Goal: Task Accomplishment & Management: Manage account settings

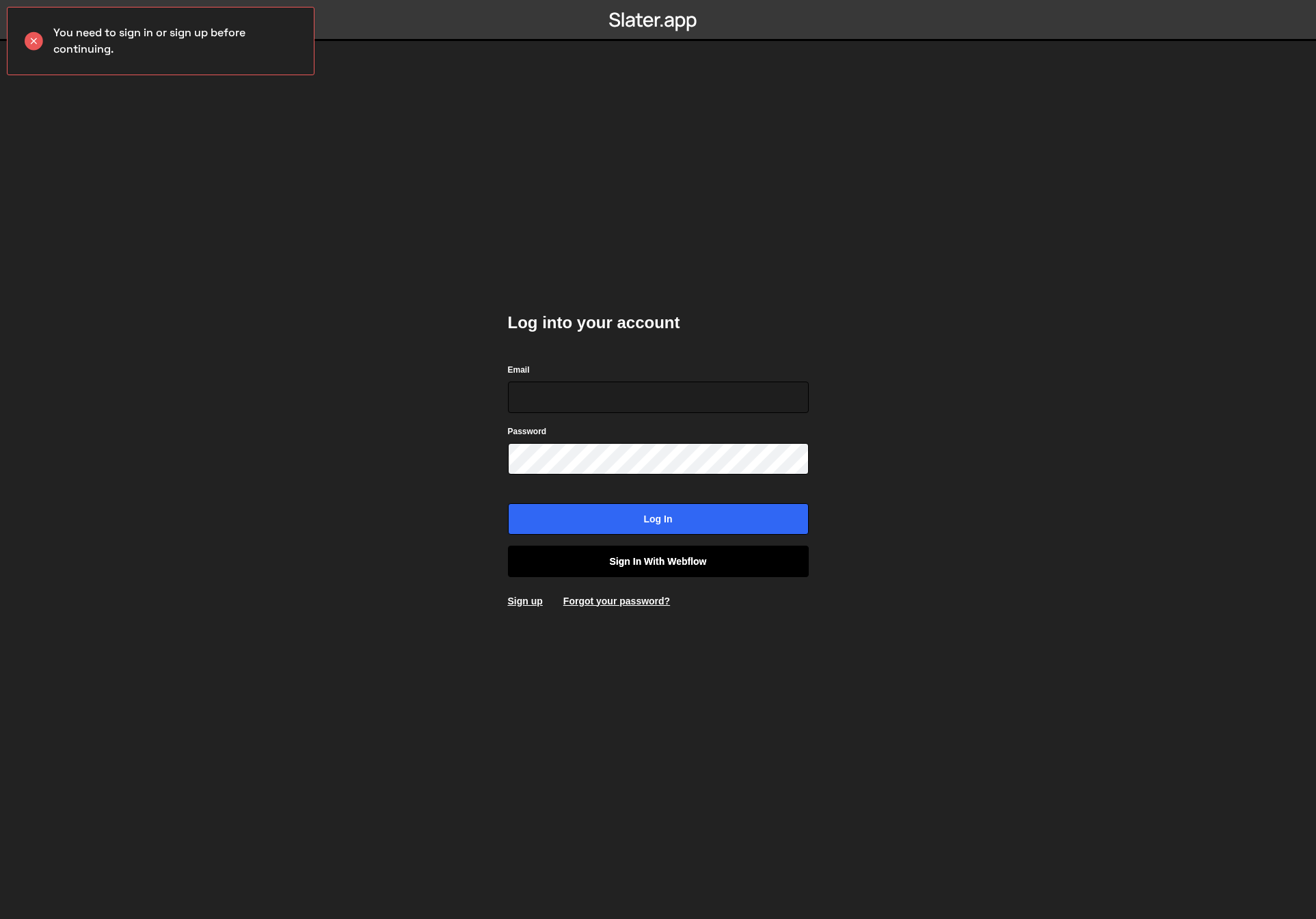
click at [528, 560] on link "Sign in with Webflow" at bounding box center [659, 561] width 301 height 31
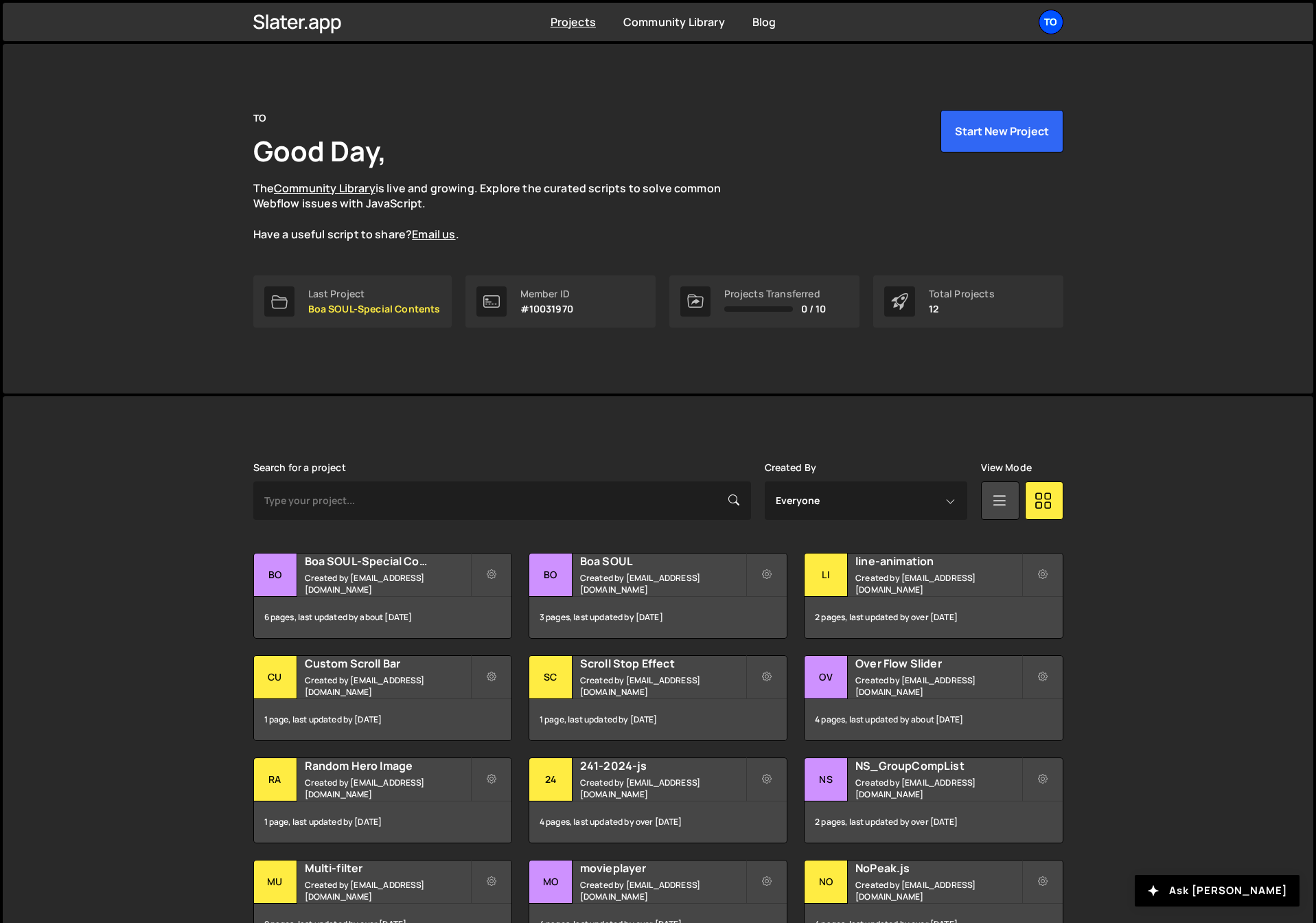
click at [1053, 27] on div "TO" at bounding box center [1051, 22] width 25 height 25
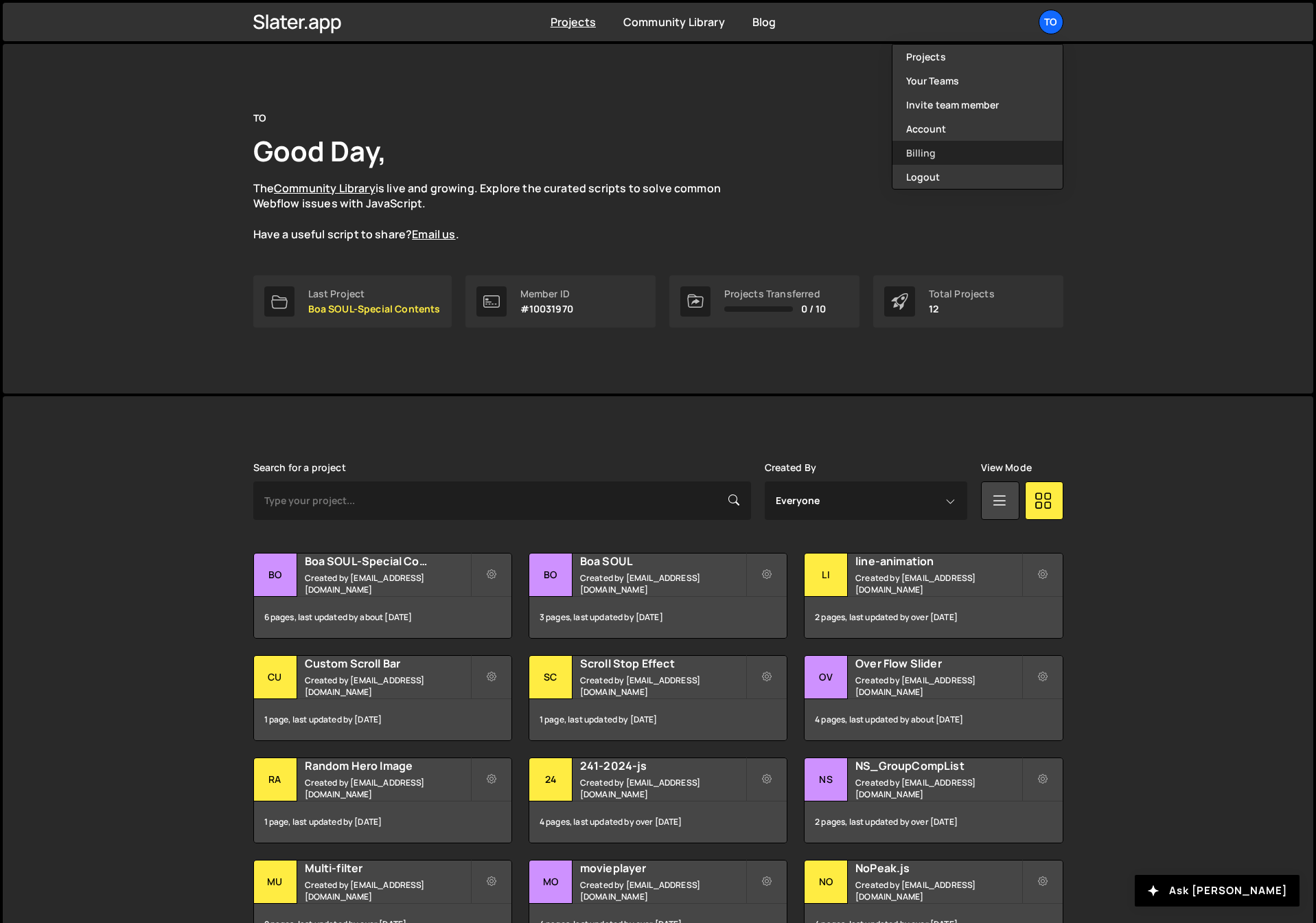
click at [931, 149] on link "Billing" at bounding box center [978, 152] width 170 height 24
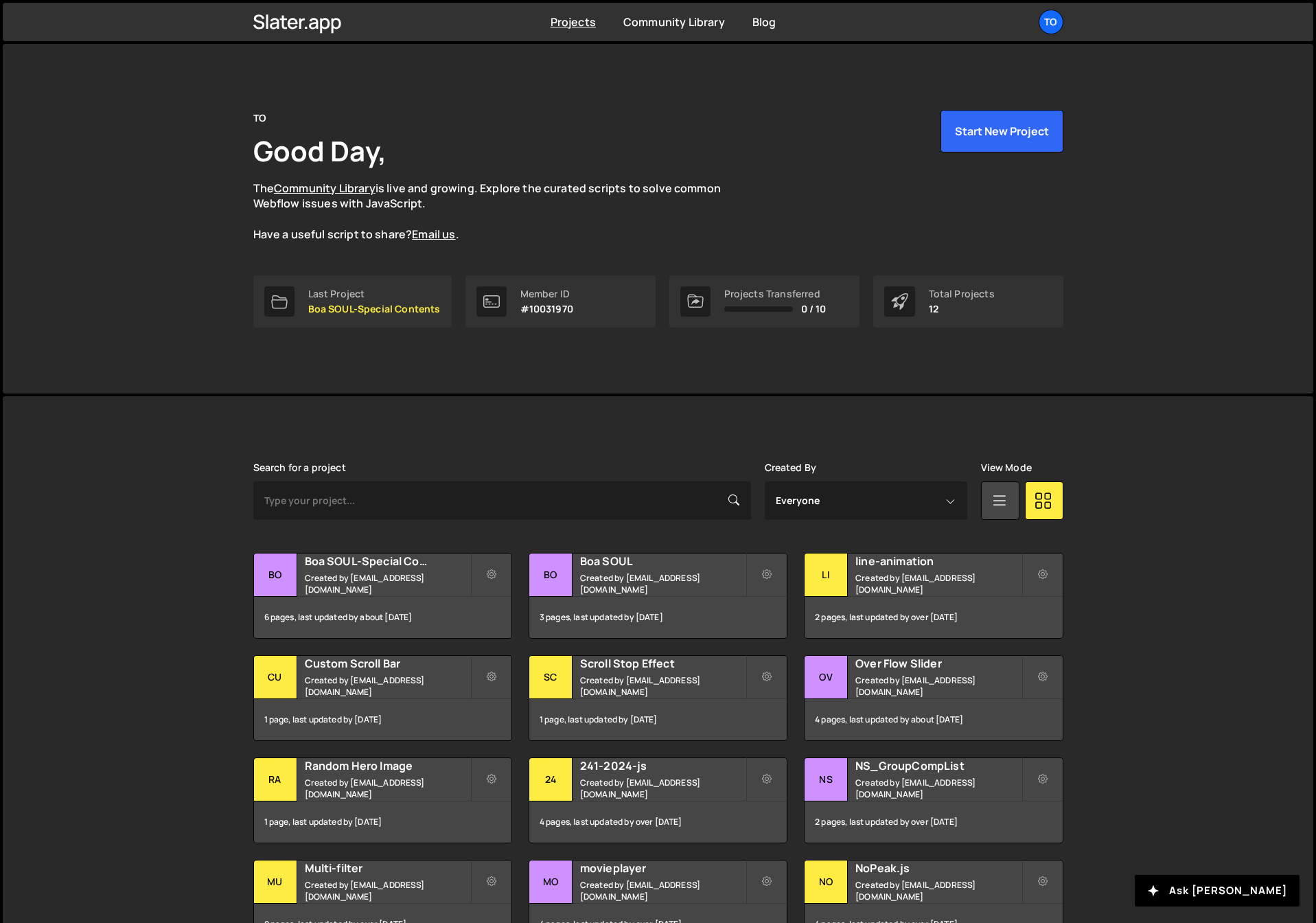
click at [164, 606] on div "[PERSON_NAME] is designed for desktop use. Please use a larger screen to access…" at bounding box center [658, 704] width 1311 height 616
